Goal: Task Accomplishment & Management: Manage account settings

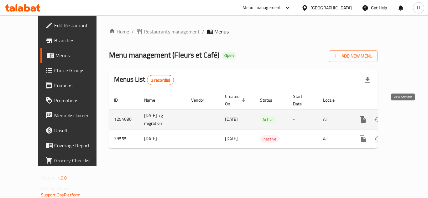
click at [408, 112] on link "enhanced table" at bounding box center [408, 119] width 15 height 15
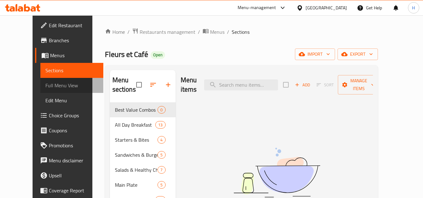
click at [50, 87] on span "Full Menu View" at bounding box center [71, 86] width 53 height 8
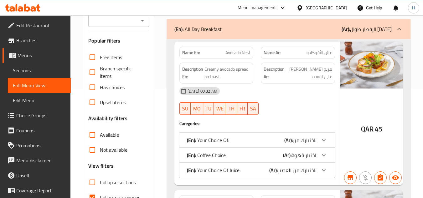
scroll to position [182, 0]
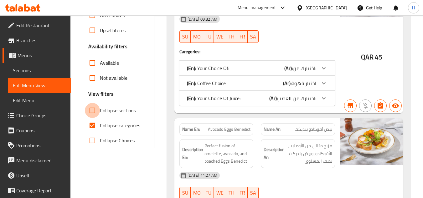
click at [96, 110] on input "Collapse sections" at bounding box center [92, 110] width 15 height 15
checkbox input "true"
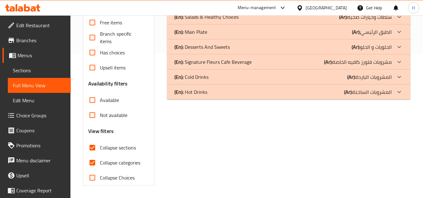
click at [91, 155] on input "Collapse categories" at bounding box center [92, 162] width 15 height 15
checkbox input "false"
click at [43, 71] on span "Sections" at bounding box center [39, 71] width 53 height 8
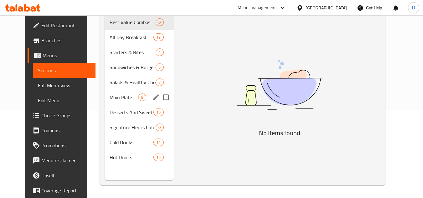
scroll to position [56, 0]
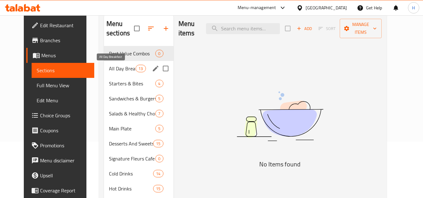
click at [119, 66] on span "All Day Breakfast" at bounding box center [122, 69] width 27 height 8
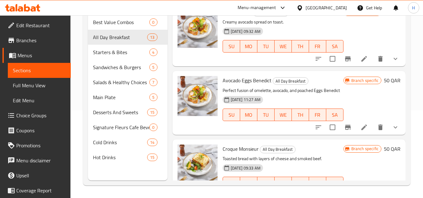
scroll to position [56, 0]
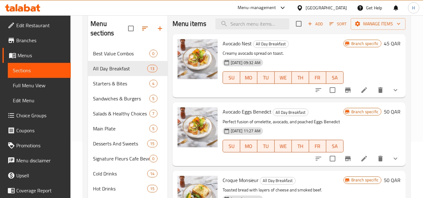
click at [40, 24] on span "Edit Restaurant" at bounding box center [41, 26] width 50 height 8
